Goal: Find specific page/section: Find specific page/section

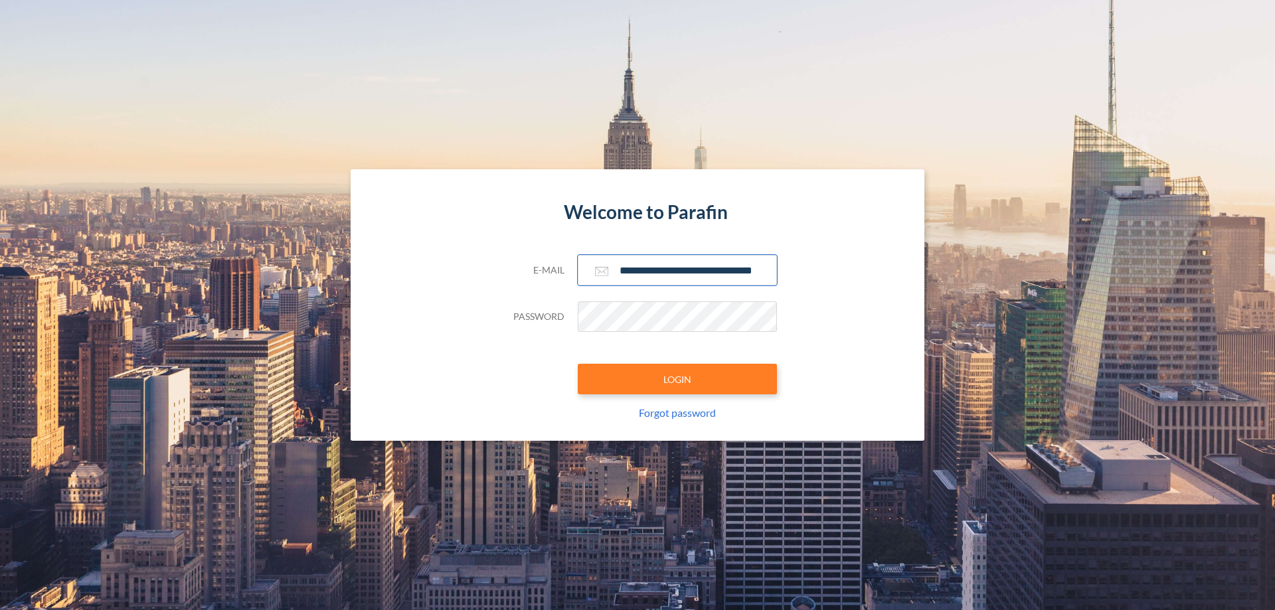
type input "**********"
click at [678, 379] on button "LOGIN" at bounding box center [677, 379] width 199 height 31
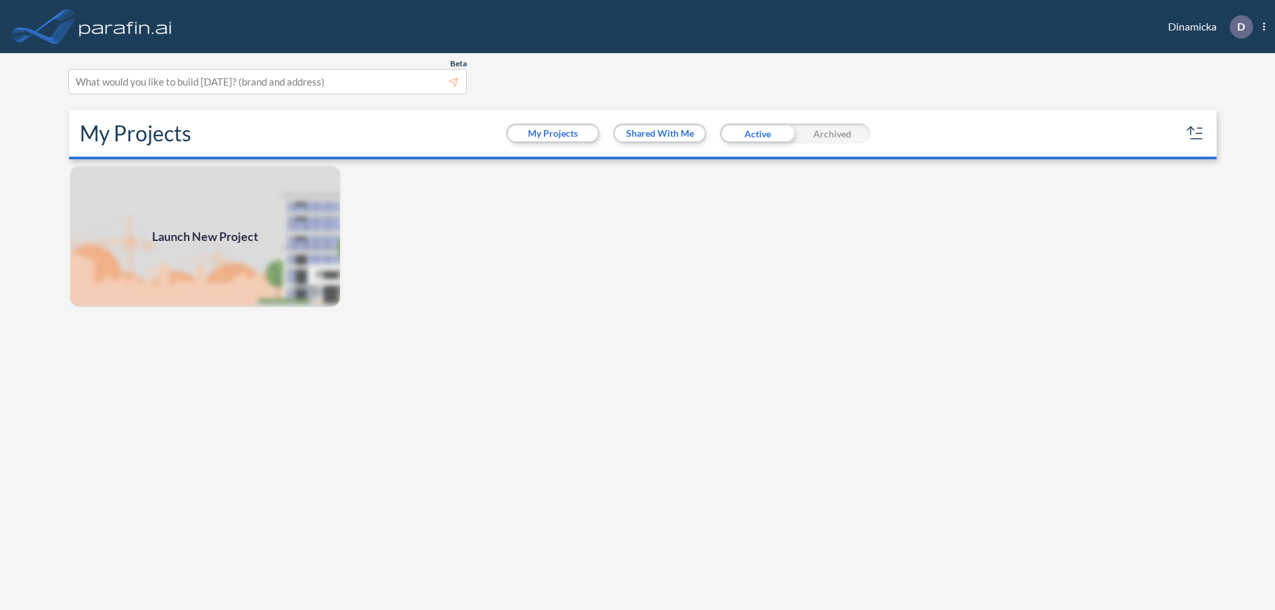
scroll to position [3, 0]
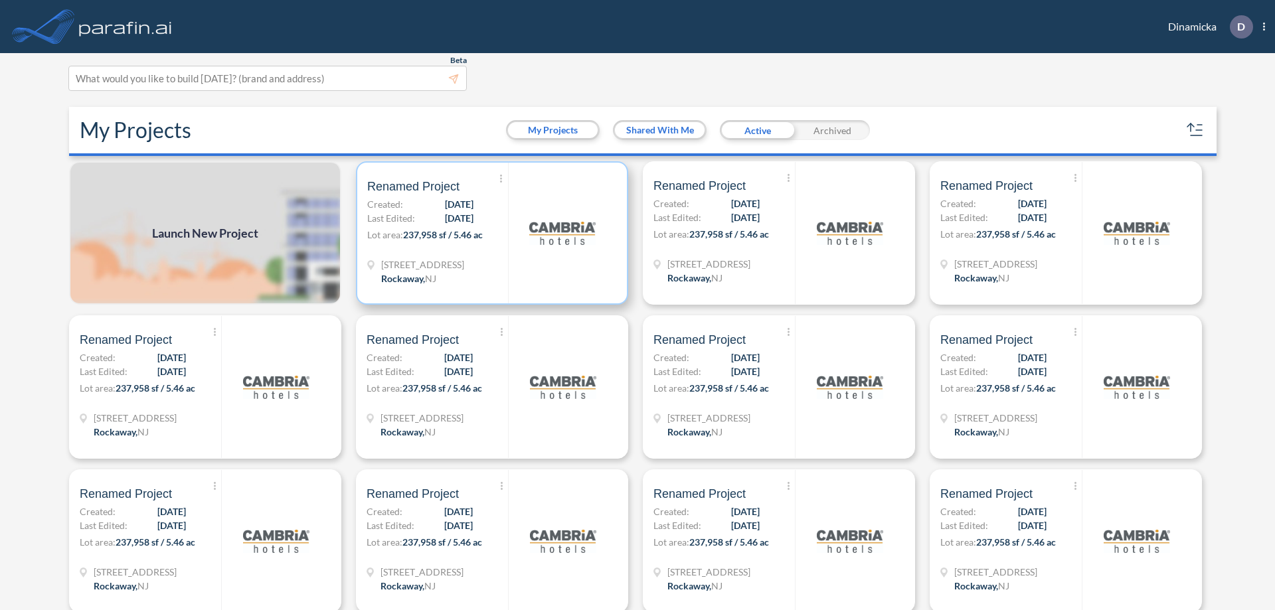
click at [490, 233] on p "Lot area: 237,958 sf / 5.46 ac" at bounding box center [437, 237] width 141 height 19
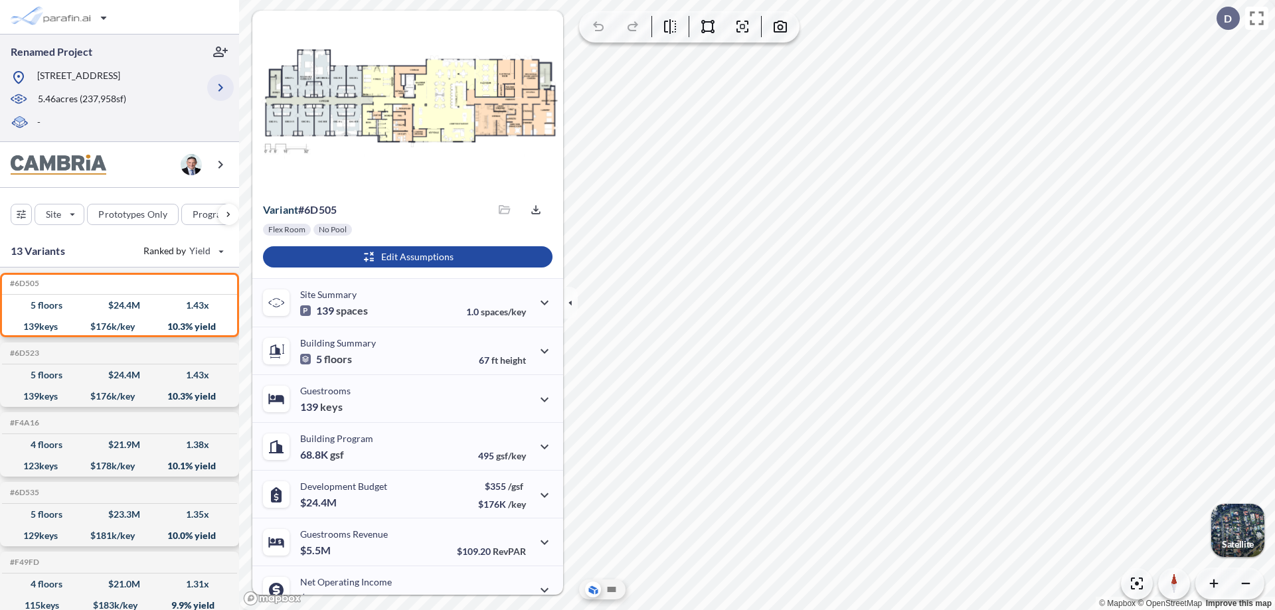
click at [221, 88] on icon "button" at bounding box center [221, 88] width 16 height 16
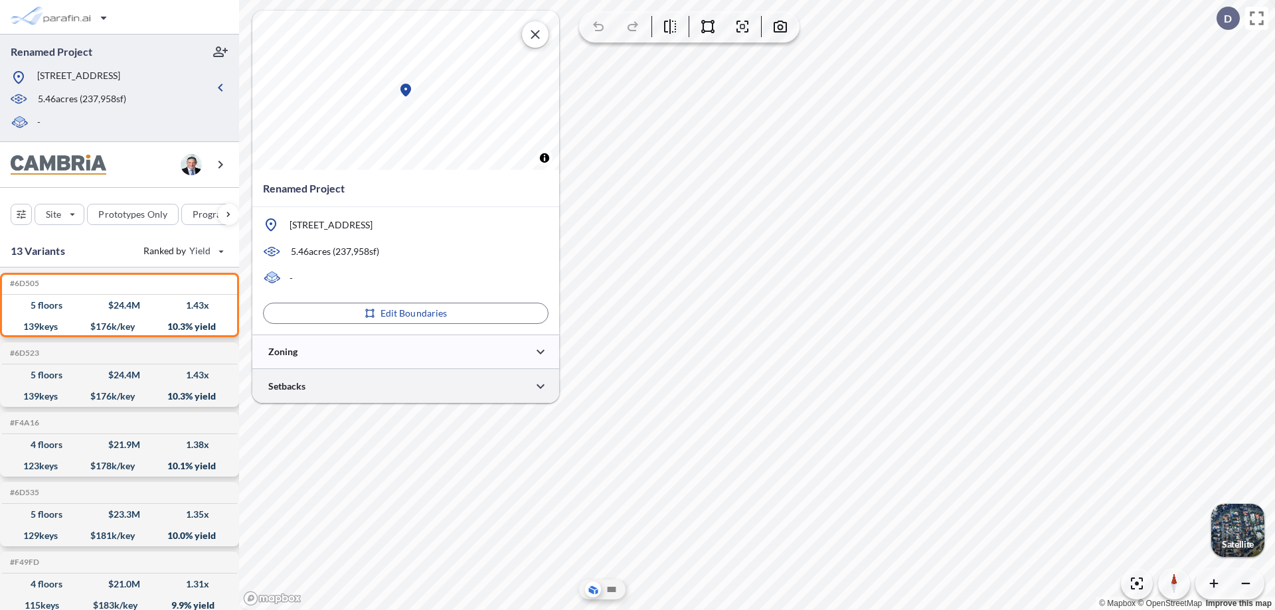
click at [406, 386] on div at bounding box center [405, 386] width 307 height 34
